Goal: Task Accomplishment & Management: Manage account settings

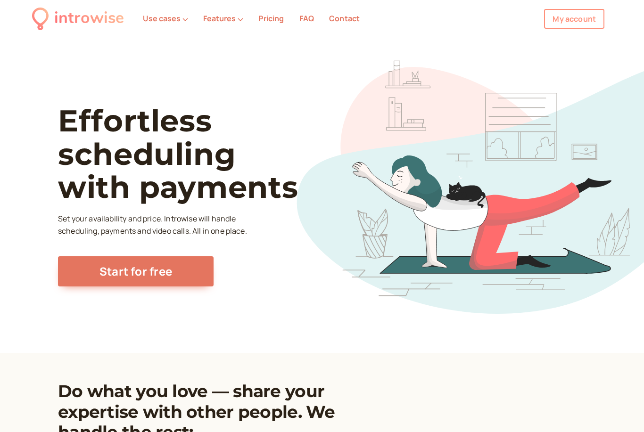
click at [577, 22] on link "My account" at bounding box center [574, 19] width 60 height 20
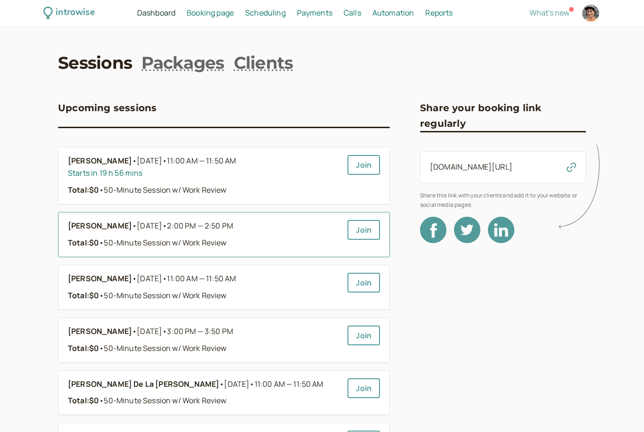
click at [287, 234] on link "[PERSON_NAME] • [DATE] • 2:00 PM — 2:50 PM Total: $0 • 50-Minute Session w/ Wor…" at bounding box center [204, 234] width 272 height 29
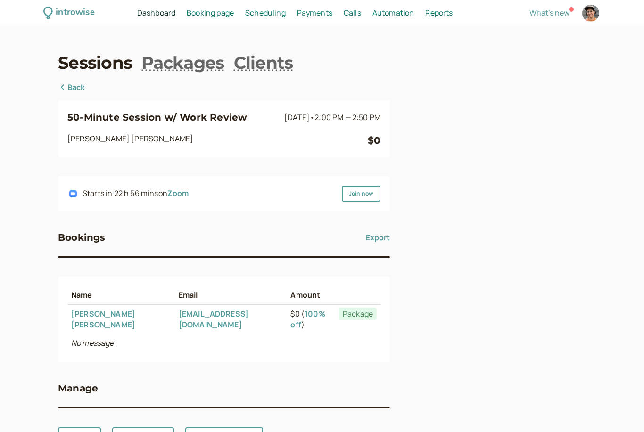
scroll to position [30, 0]
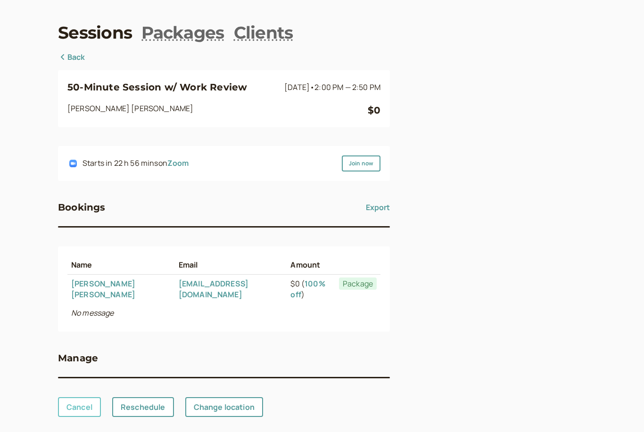
click at [75, 401] on link "Cancel" at bounding box center [79, 407] width 43 height 20
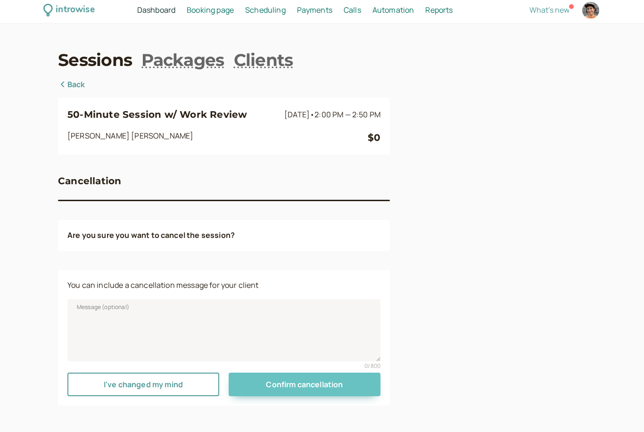
click at [317, 379] on span "Confirm cancellation" at bounding box center [304, 384] width 77 height 10
